Goal: Task Accomplishment & Management: Use online tool/utility

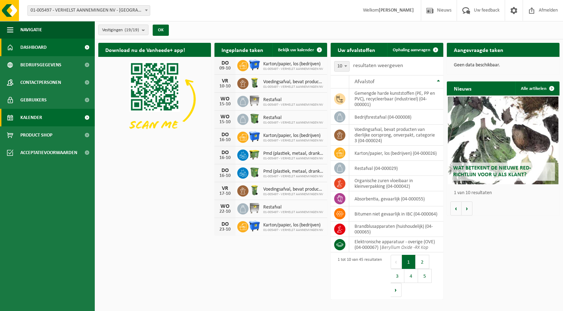
click at [40, 119] on span "Kalender" at bounding box center [31, 118] width 22 height 18
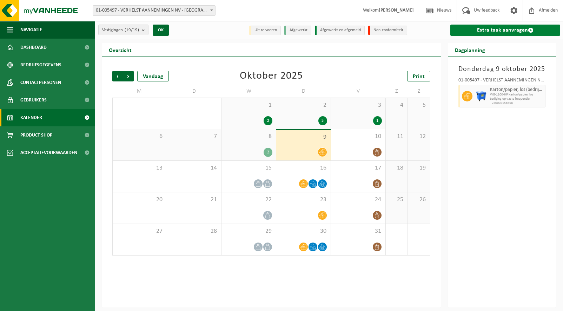
click at [492, 33] on link "Extra taak aanvragen" at bounding box center [505, 30] width 110 height 11
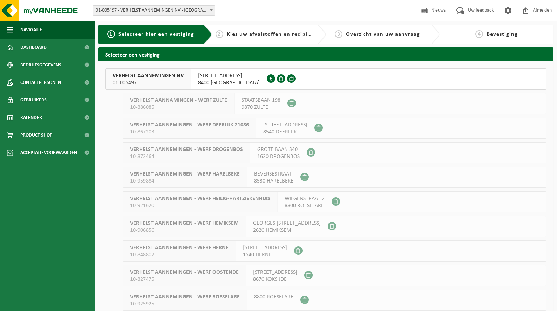
click at [201, 81] on span "8400 [GEOGRAPHIC_DATA]" at bounding box center [229, 82] width 62 height 7
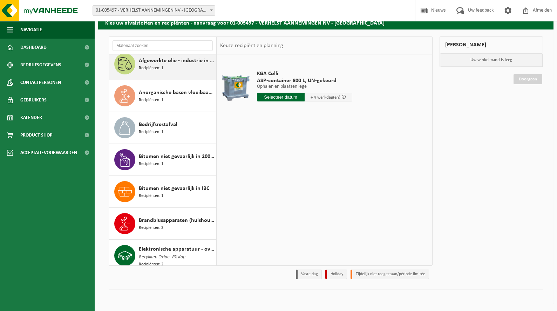
scroll to position [105, 0]
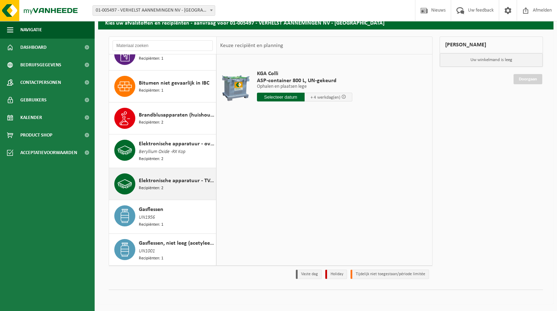
click at [170, 180] on span "Elektronische apparatuur - TV-monitoren (TVM)" at bounding box center [176, 180] width 75 height 8
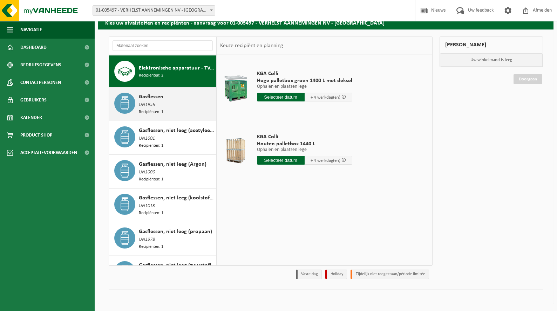
scroll to position [253, 0]
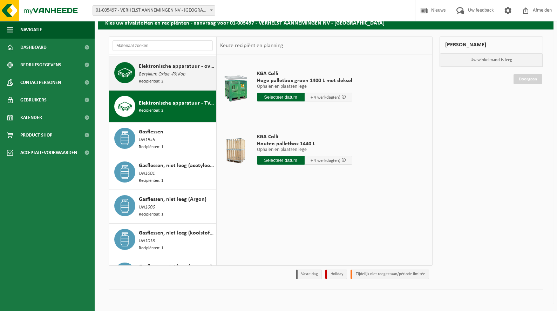
click at [167, 77] on span "Beryllium Oxide -RX Kop" at bounding box center [162, 75] width 47 height 8
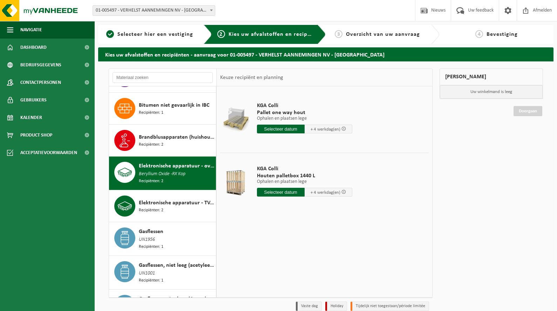
scroll to position [32, 0]
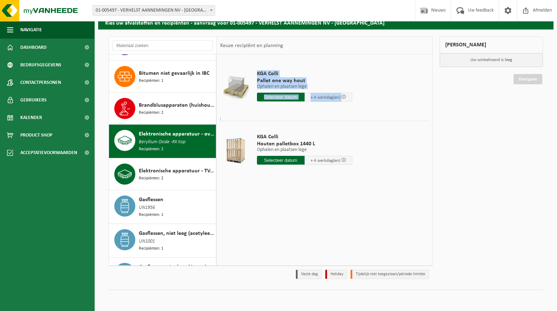
drag, startPoint x: 217, startPoint y: 142, endPoint x: 231, endPoint y: 142, distance: 13.7
click at [231, 142] on table "KGA Colli Pallet one way hout Ophalen en plaatsen lege Ophalen en plaatsen lege…" at bounding box center [325, 120] width 216 height 133
drag, startPoint x: 231, startPoint y: 142, endPoint x: 230, endPoint y: 194, distance: 51.9
click at [230, 194] on div "KGA Colli Pallet one way hout Ophalen en plaatsen lege Ophalen en plaatsen lege…" at bounding box center [325, 159] width 216 height 210
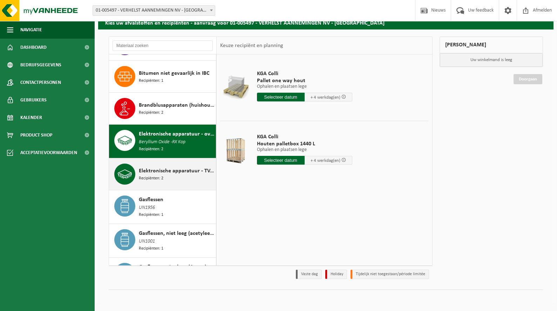
click at [158, 170] on span "Elektronische apparatuur - TV-monitoren (TVM)" at bounding box center [176, 171] width 75 height 8
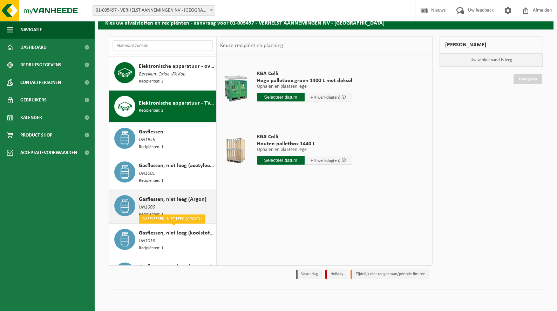
scroll to position [218, 0]
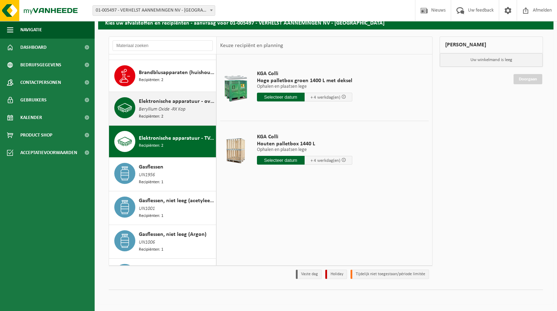
click at [155, 122] on div "Elektronische apparatuur - overige (OVE) Beryllium Oxide -RX Kop Recipiënten: 2" at bounding box center [162, 108] width 107 height 33
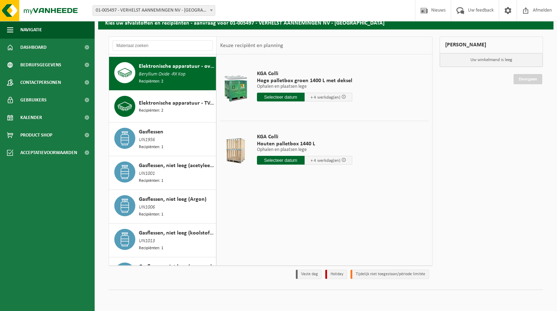
scroll to position [255, 0]
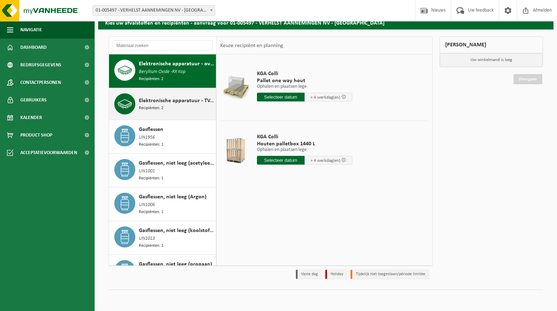
click at [181, 105] on div "Elektronische apparatuur - TV-monitoren (TVM) Recipiënten: 2" at bounding box center [176, 103] width 75 height 21
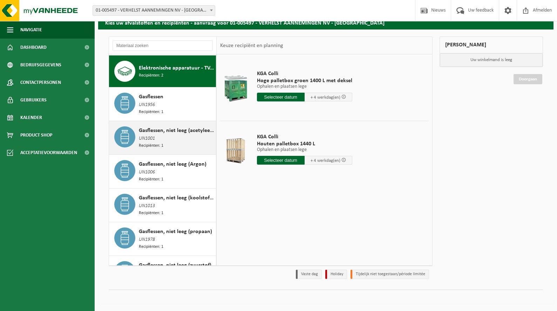
scroll to position [218, 0]
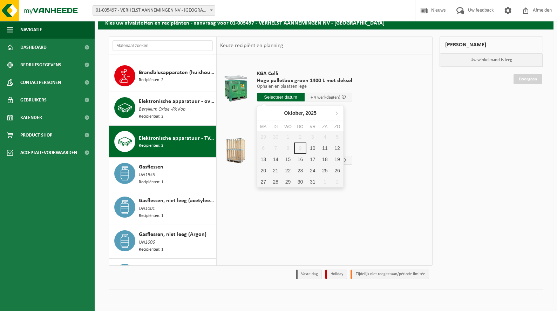
click at [291, 97] on input "text" at bounding box center [281, 97] width 48 height 9
click at [274, 161] on div "14" at bounding box center [276, 159] width 12 height 11
type input "Van 2025-10-14"
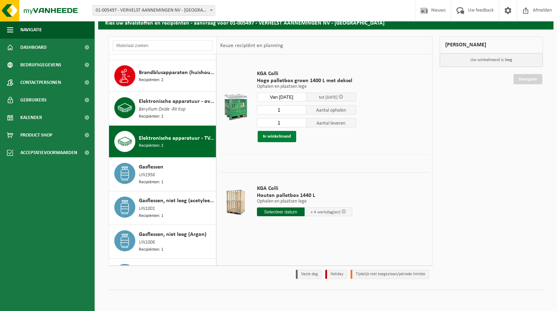
click at [280, 137] on button "In winkelmand" at bounding box center [277, 136] width 39 height 11
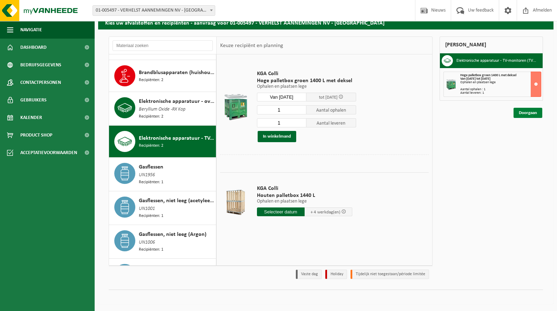
click at [526, 113] on link "Doorgaan" at bounding box center [528, 113] width 29 height 10
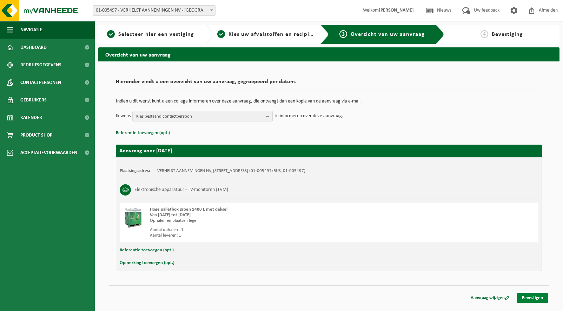
click at [539, 299] on link "Bevestigen" at bounding box center [532, 298] width 32 height 10
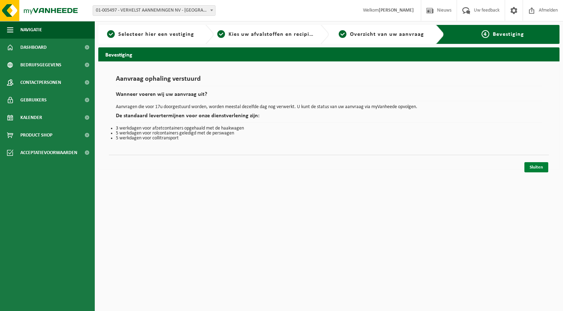
click at [540, 165] on link "Sluiten" at bounding box center [536, 167] width 24 height 10
